Goal: Communication & Community: Share content

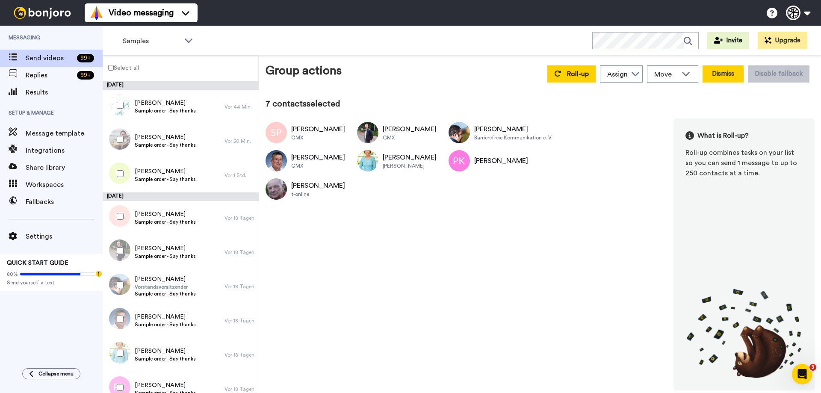
click at [734, 78] on button "Dismiss" at bounding box center [723, 73] width 41 height 17
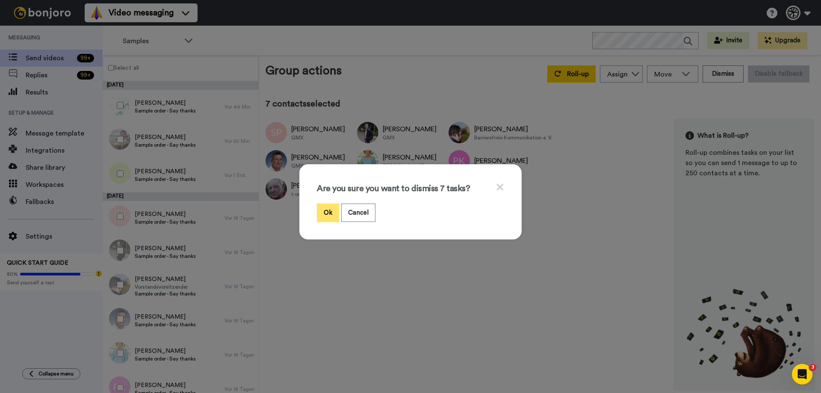
click at [317, 217] on button "Ok" at bounding box center [328, 213] width 22 height 18
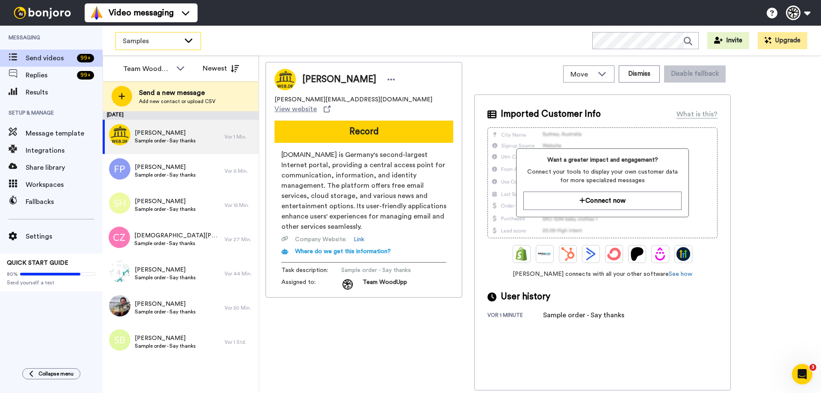
click at [160, 41] on span "Samples" at bounding box center [151, 41] width 57 height 10
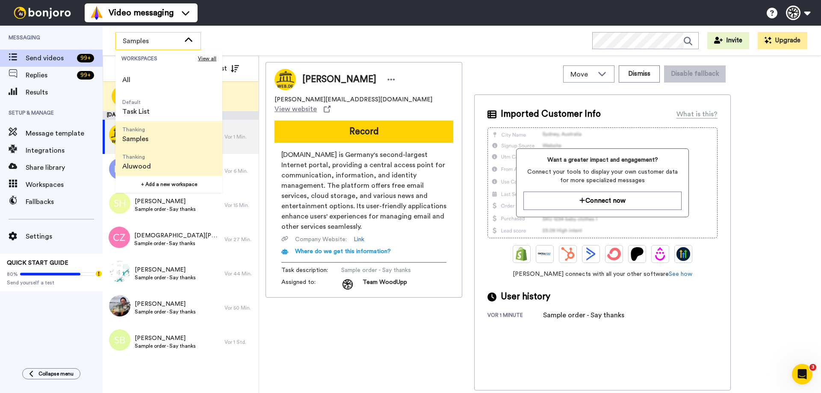
click at [174, 155] on li "Thanking [PERSON_NAME]" at bounding box center [168, 161] width 107 height 27
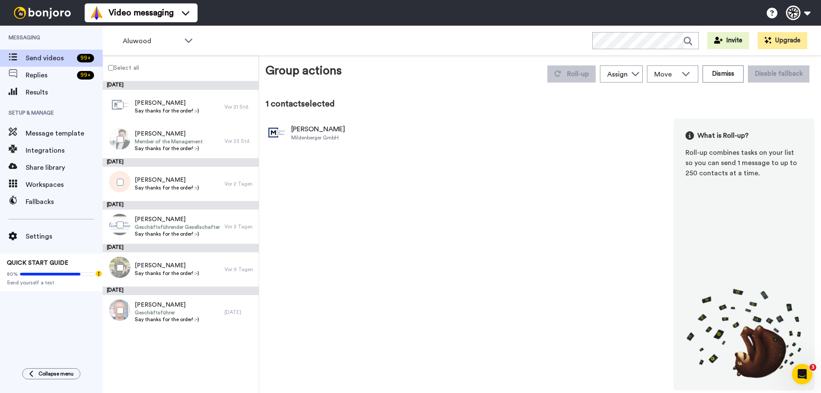
click at [116, 142] on div at bounding box center [118, 139] width 31 height 30
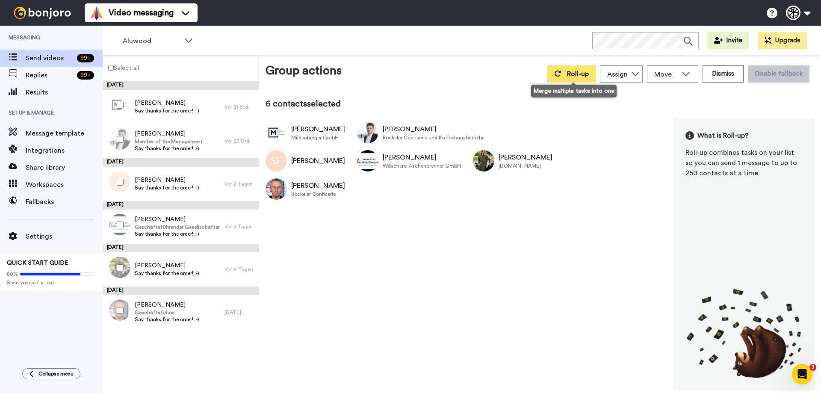
click at [566, 79] on button "Roll-up" at bounding box center [572, 73] width 48 height 17
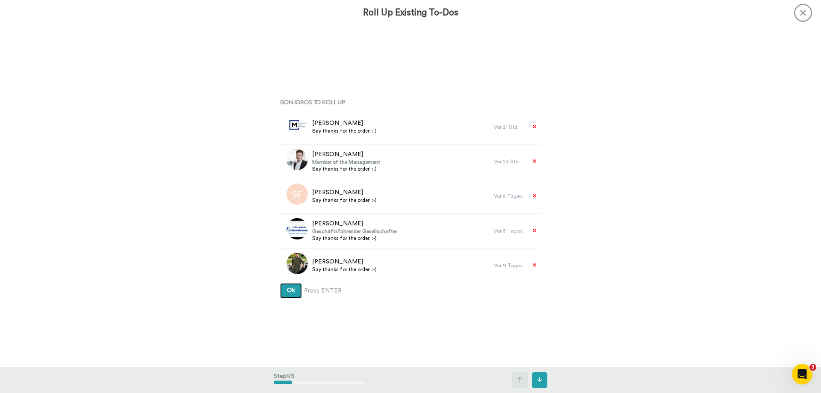
click at [299, 289] on button "Ok" at bounding box center [291, 290] width 22 height 15
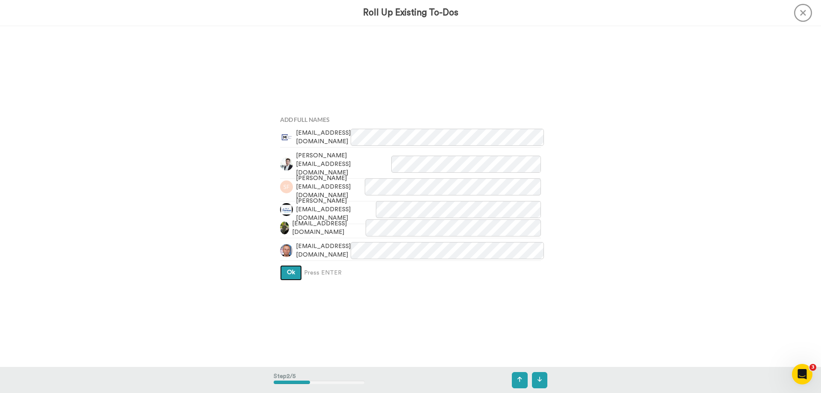
click at [287, 274] on span "Ok" at bounding box center [291, 272] width 8 height 6
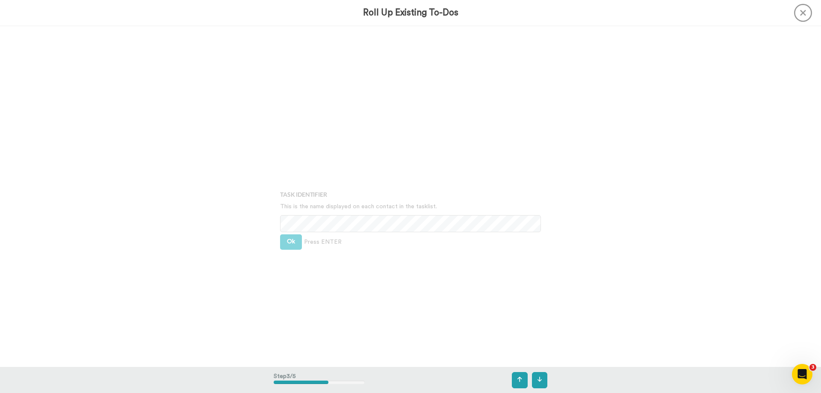
scroll to position [682, 0]
click at [291, 216] on button "Ok" at bounding box center [291, 220] width 22 height 15
click at [292, 213] on span "Ok" at bounding box center [291, 213] width 8 height 6
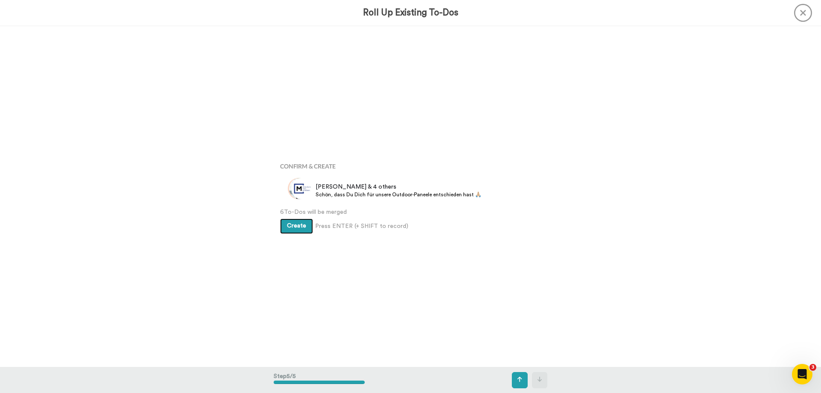
click at [293, 220] on button "Create" at bounding box center [296, 226] width 33 height 15
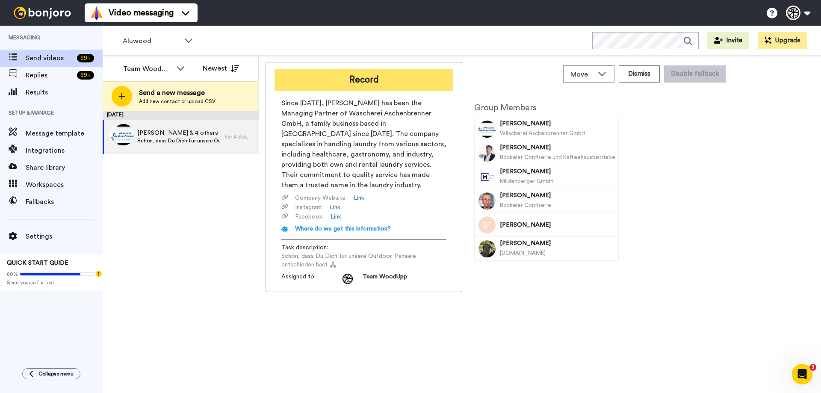
click at [378, 80] on button "Record" at bounding box center [364, 80] width 179 height 22
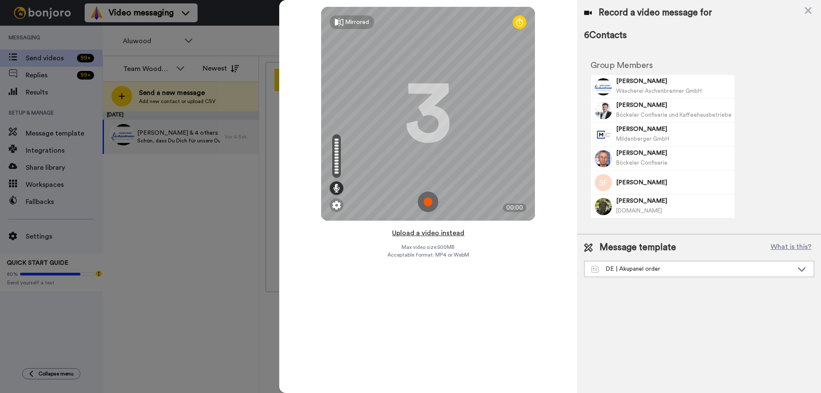
click at [418, 231] on button "Upload a video instead" at bounding box center [428, 233] width 77 height 11
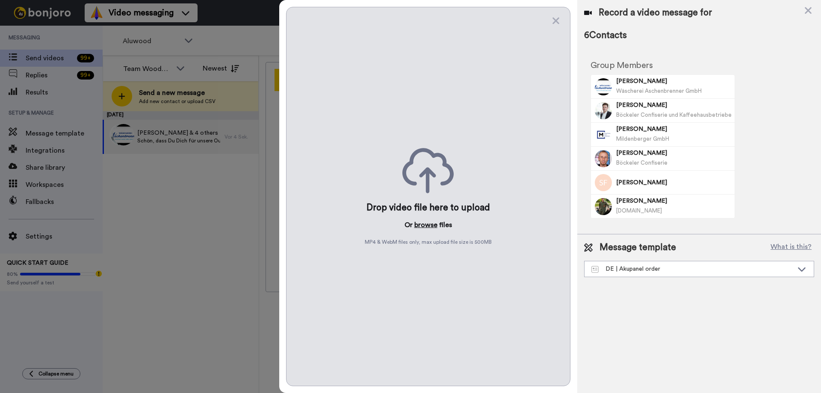
click at [423, 225] on button "browse" at bounding box center [425, 225] width 23 height 10
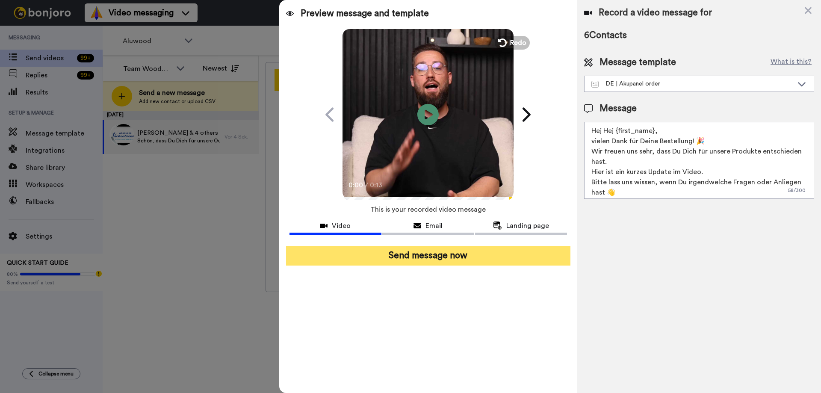
click at [492, 258] on button "Send message now" at bounding box center [428, 256] width 284 height 20
